Goal: Find specific fact: Find specific fact

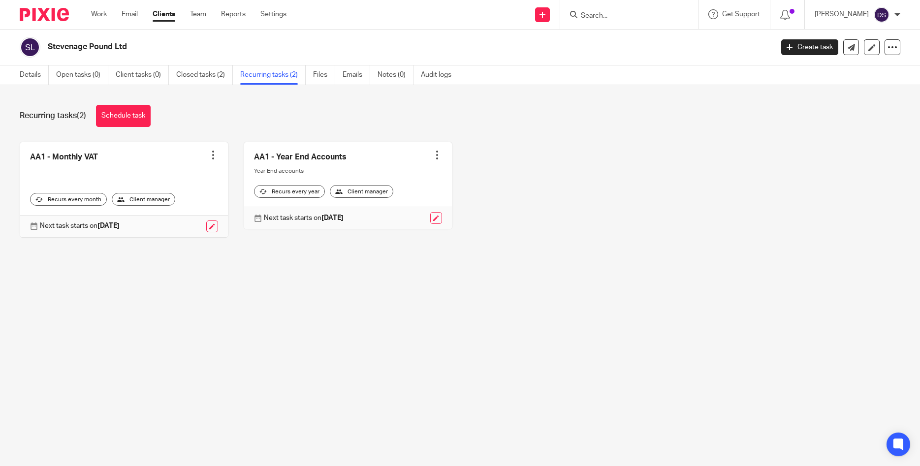
click at [620, 13] on input "Search" at bounding box center [624, 16] width 89 height 9
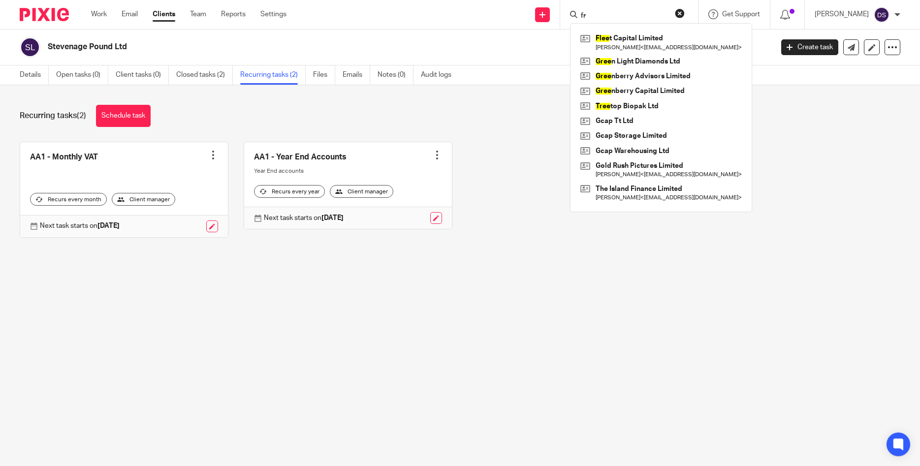
type input "f"
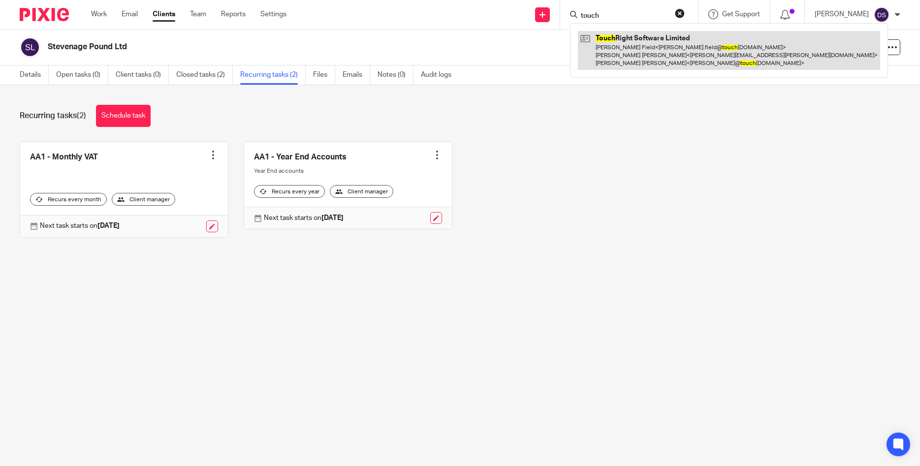
type input "touch"
click at [642, 56] on link at bounding box center [729, 50] width 302 height 39
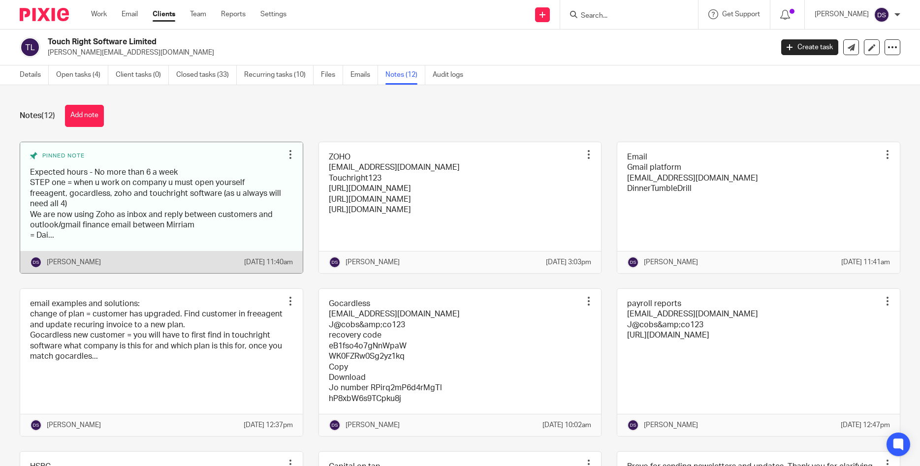
scroll to position [268, 0]
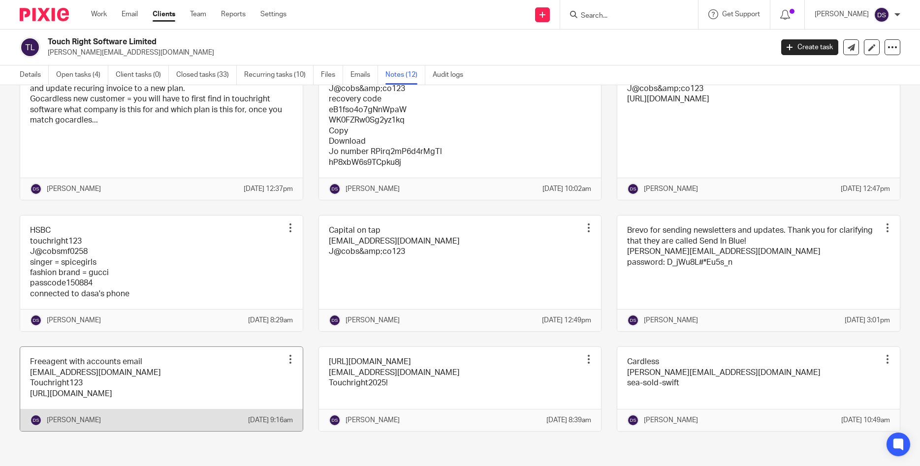
click at [87, 363] on link at bounding box center [161, 389] width 283 height 84
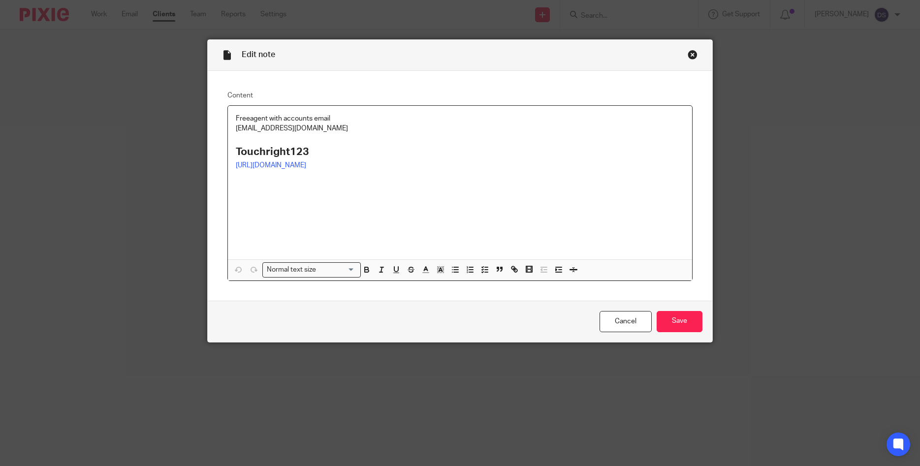
drag, startPoint x: 307, startPoint y: 130, endPoint x: 207, endPoint y: 132, distance: 100.0
click at [207, 132] on div "Edit note Content Freeagent with accounts email accounts@touchrightsoftware.com…" at bounding box center [460, 233] width 920 height 466
copy p "[EMAIL_ADDRESS][DOMAIN_NAME]"
drag, startPoint x: 252, startPoint y: 151, endPoint x: 229, endPoint y: 149, distance: 22.7
click at [229, 149] on div "Freeagent with accounts email accounts@touchrightsoftware.com Touchright123 htt…" at bounding box center [460, 183] width 465 height 154
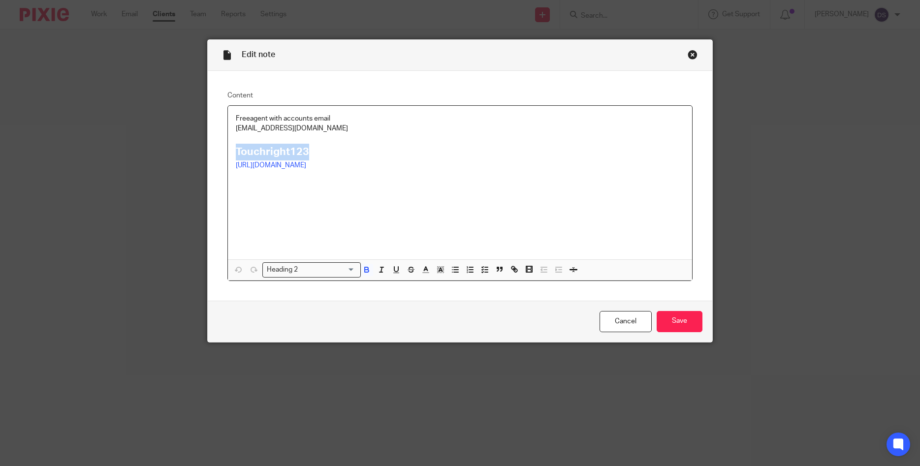
copy strong "Touchright123"
click at [689, 53] on div "Close this dialog window" at bounding box center [693, 55] width 10 height 10
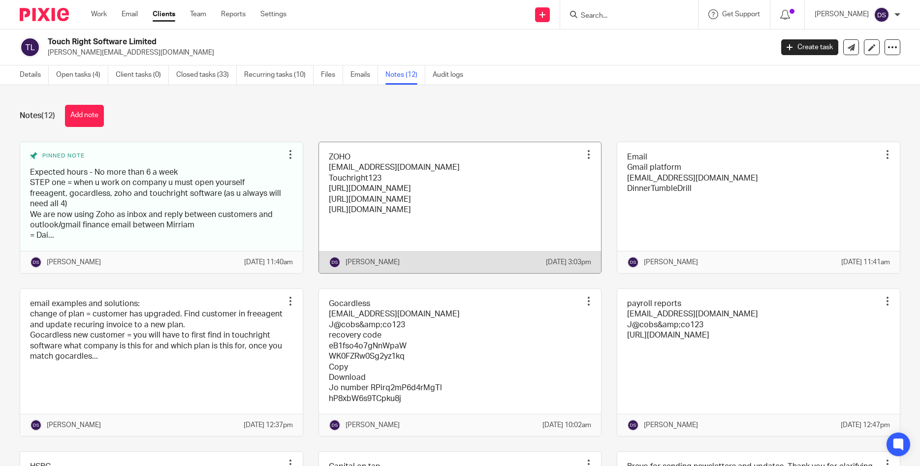
click at [341, 161] on link at bounding box center [460, 207] width 283 height 131
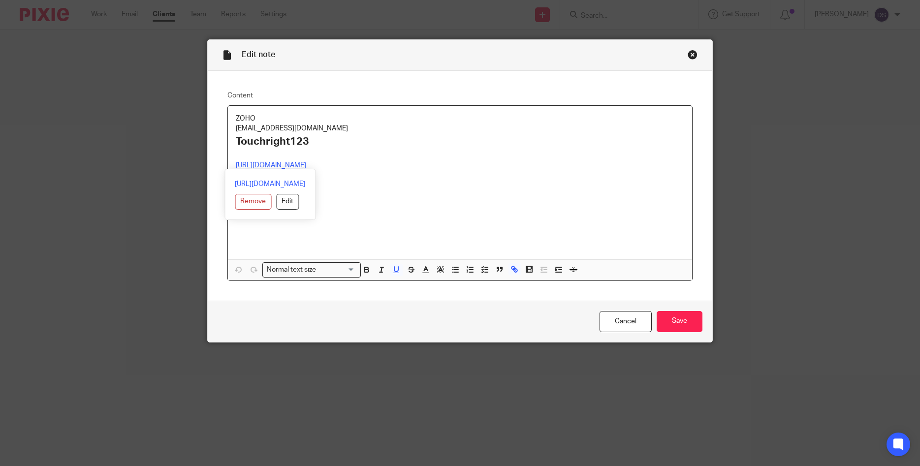
drag, startPoint x: 315, startPoint y: 164, endPoint x: 212, endPoint y: 162, distance: 102.9
click at [212, 162] on div "Content ZOHO [EMAIL_ADDRESS][DOMAIN_NAME] Touchright123 [URL][DOMAIN_NAME] [URL…" at bounding box center [460, 186] width 505 height 230
copy u "[URL][DOMAIN_NAME]"
click at [689, 51] on div "Close this dialog window" at bounding box center [693, 55] width 10 height 10
click at [692, 55] on div "Close this dialog window" at bounding box center [693, 55] width 10 height 10
